Goal: Task Accomplishment & Management: Use online tool/utility

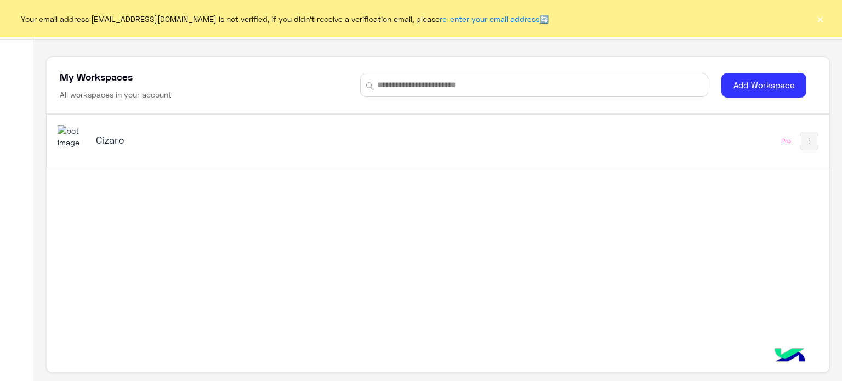
click at [818, 15] on button "×" at bounding box center [819, 18] width 11 height 11
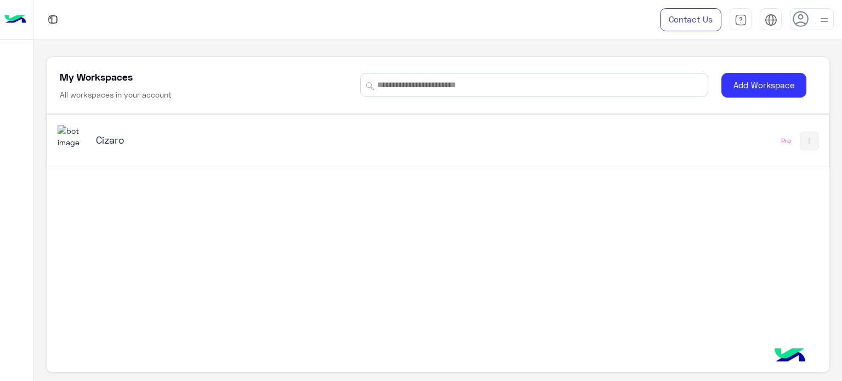
click at [496, 140] on div "Cizaro" at bounding box center [286, 141] width 456 height 32
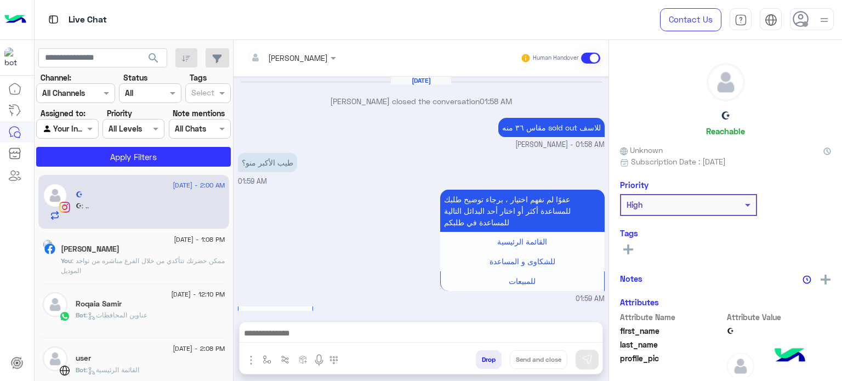
scroll to position [222, 0]
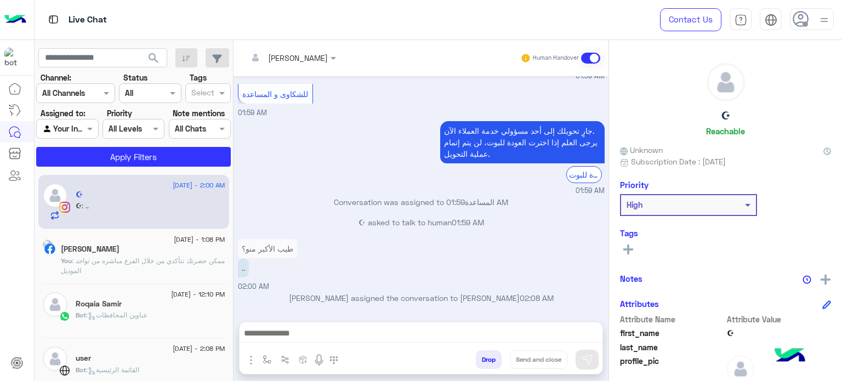
click at [813, 17] on div at bounding box center [812, 19] width 44 height 22
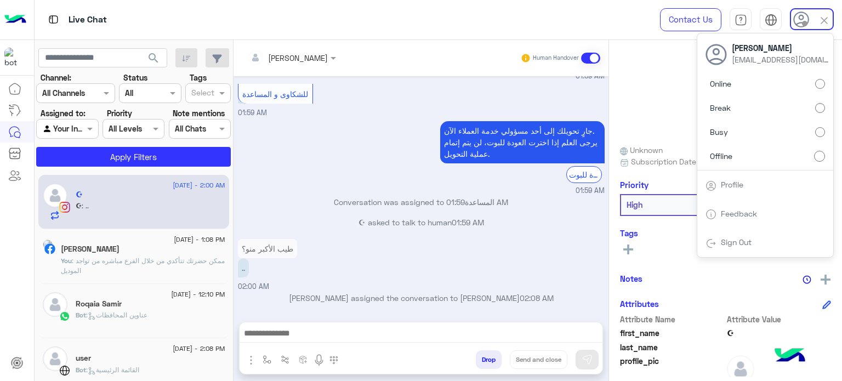
click at [790, 83] on label "Online" at bounding box center [764, 84] width 119 height 20
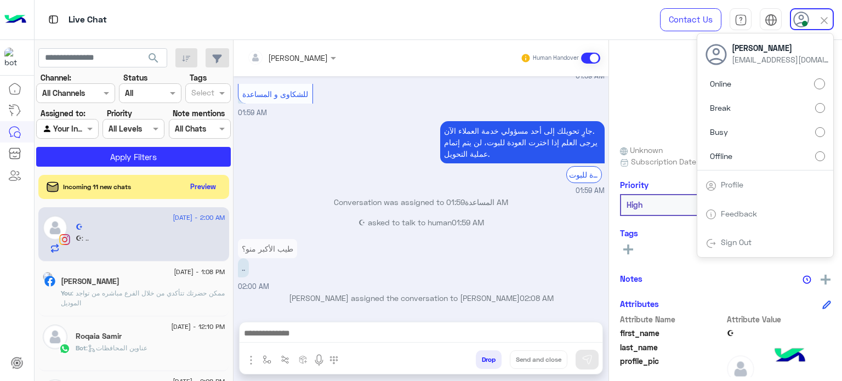
click at [823, 13] on div at bounding box center [824, 19] width 13 height 20
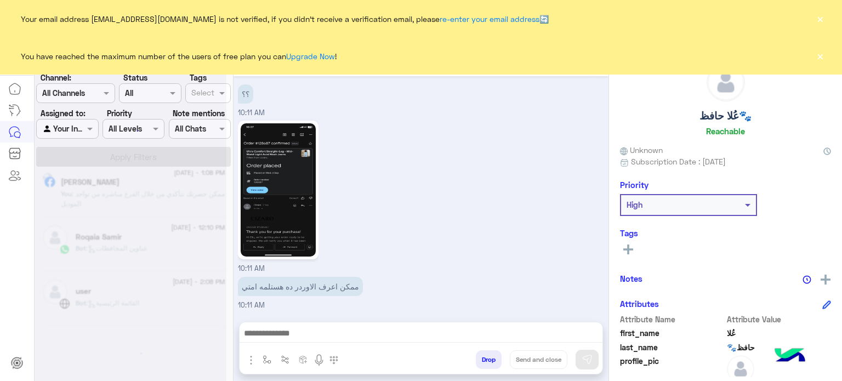
scroll to position [5, 0]
